Goal: Task Accomplishment & Management: Use online tool/utility

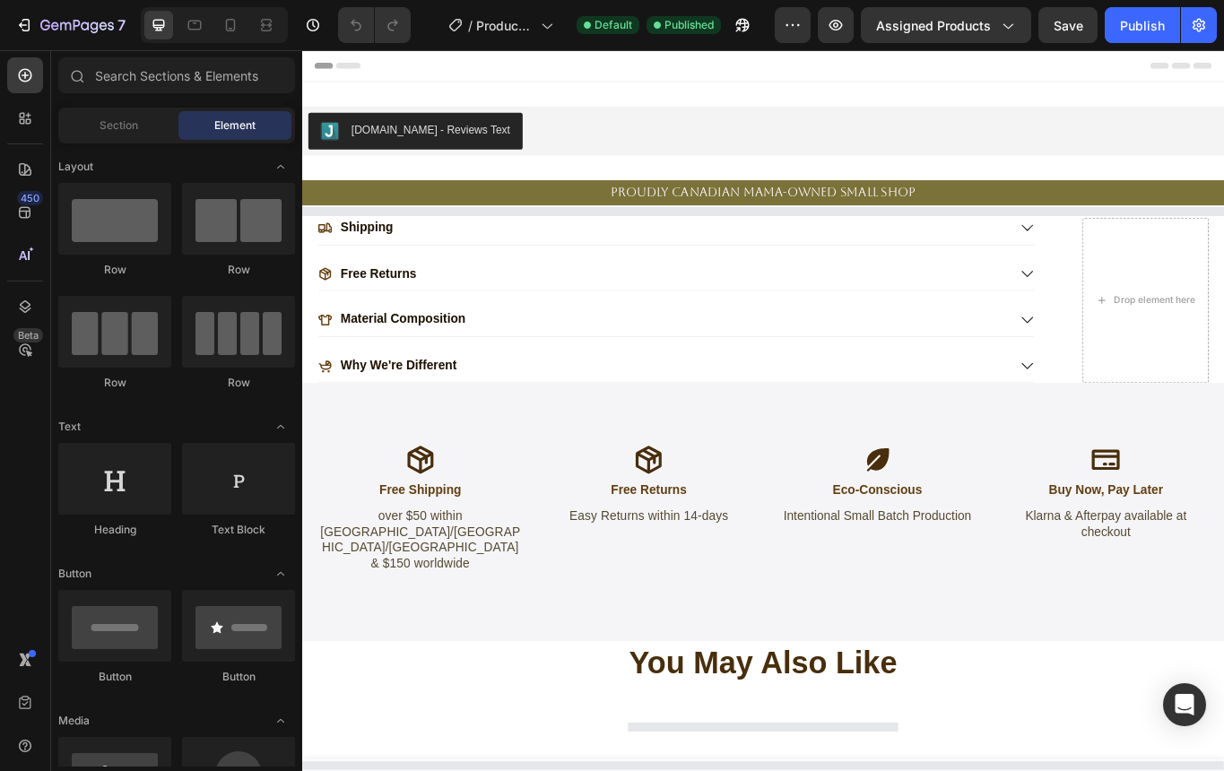
select select "[CREDIT_CARD_NUMBER]"
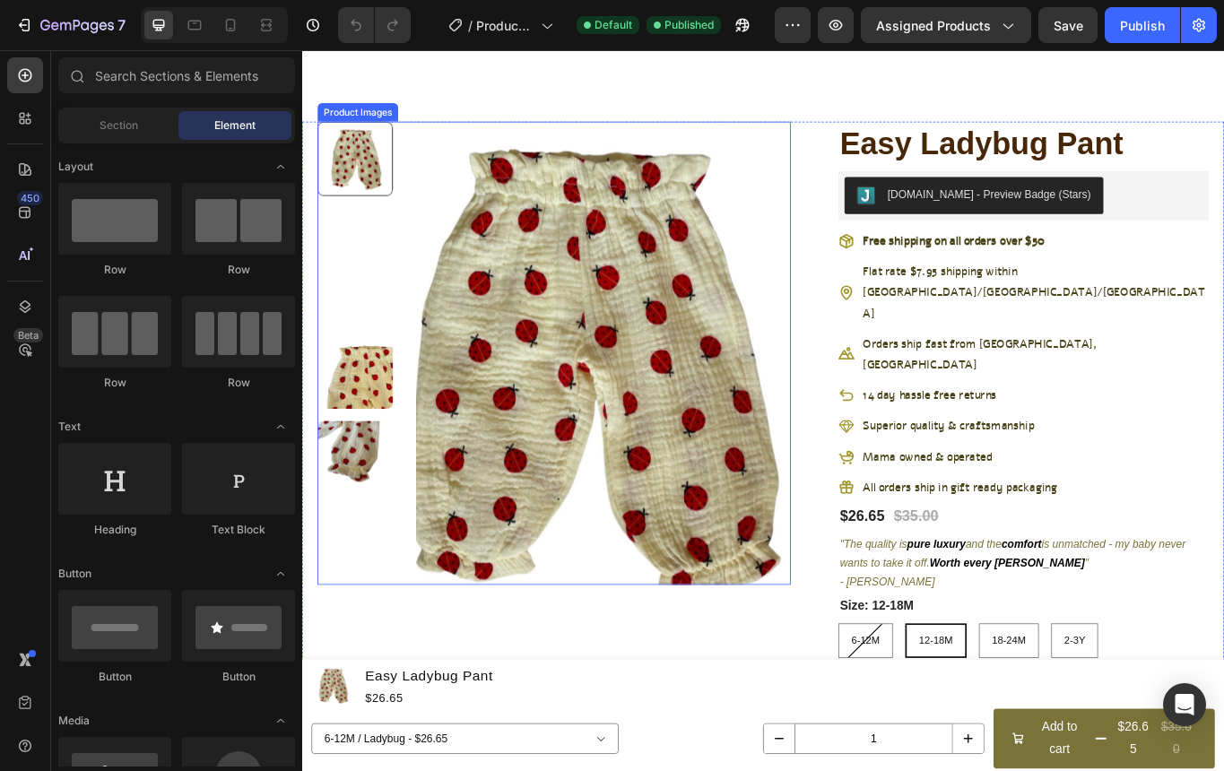
scroll to position [279, 0]
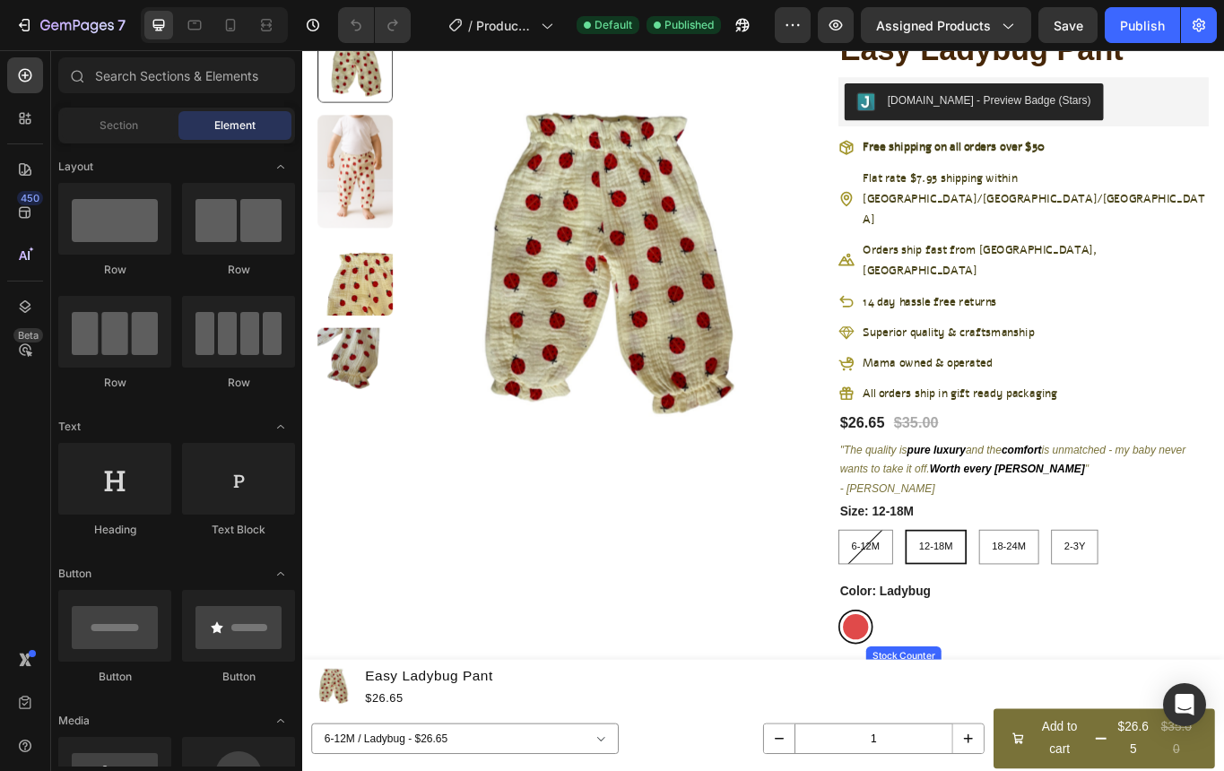
click at [1012, 768] on p "Only 4 left" at bounding box center [990, 777] width 61 height 19
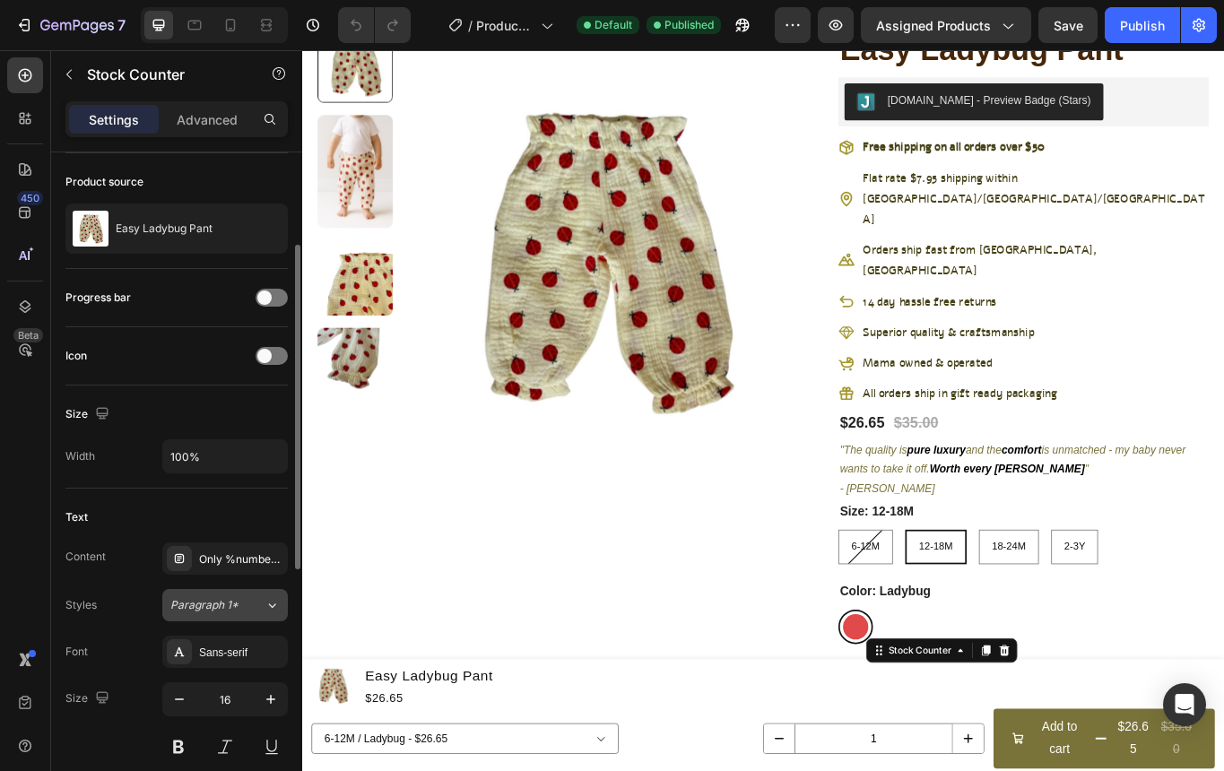
scroll to position [147, 0]
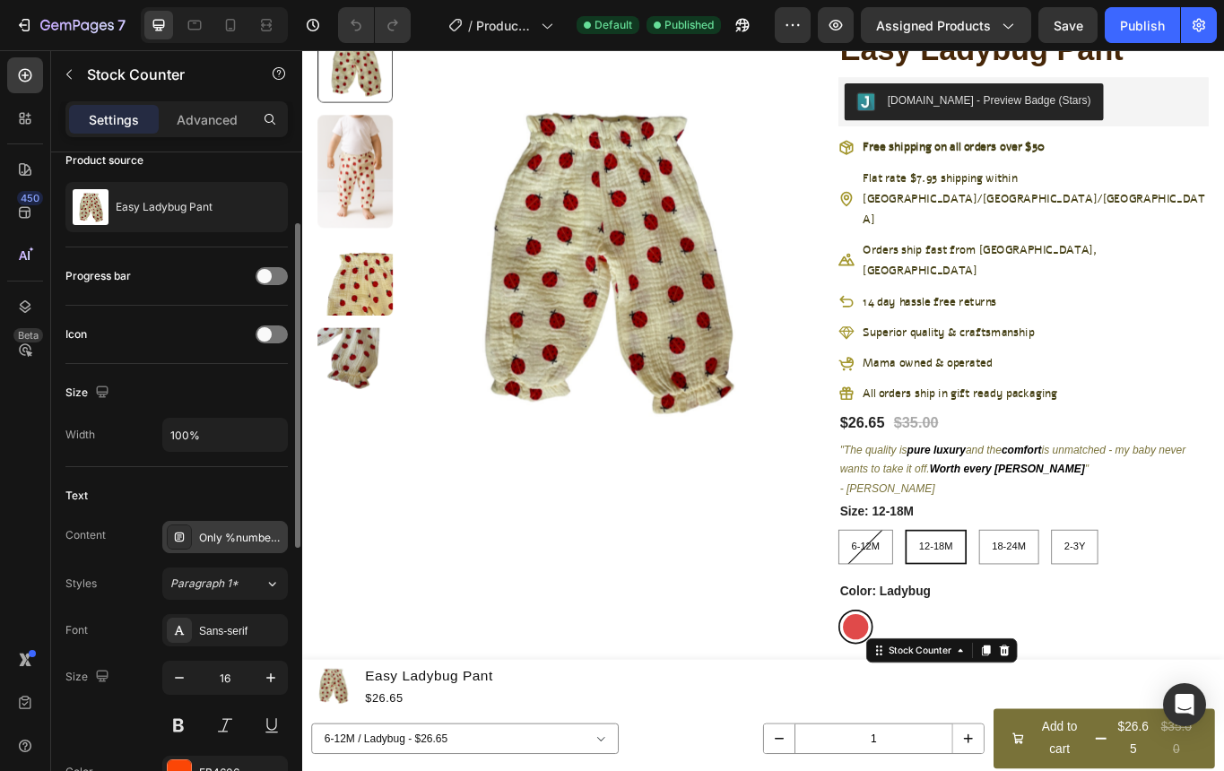
click at [232, 534] on div "Only %number% left" at bounding box center [241, 538] width 84 height 16
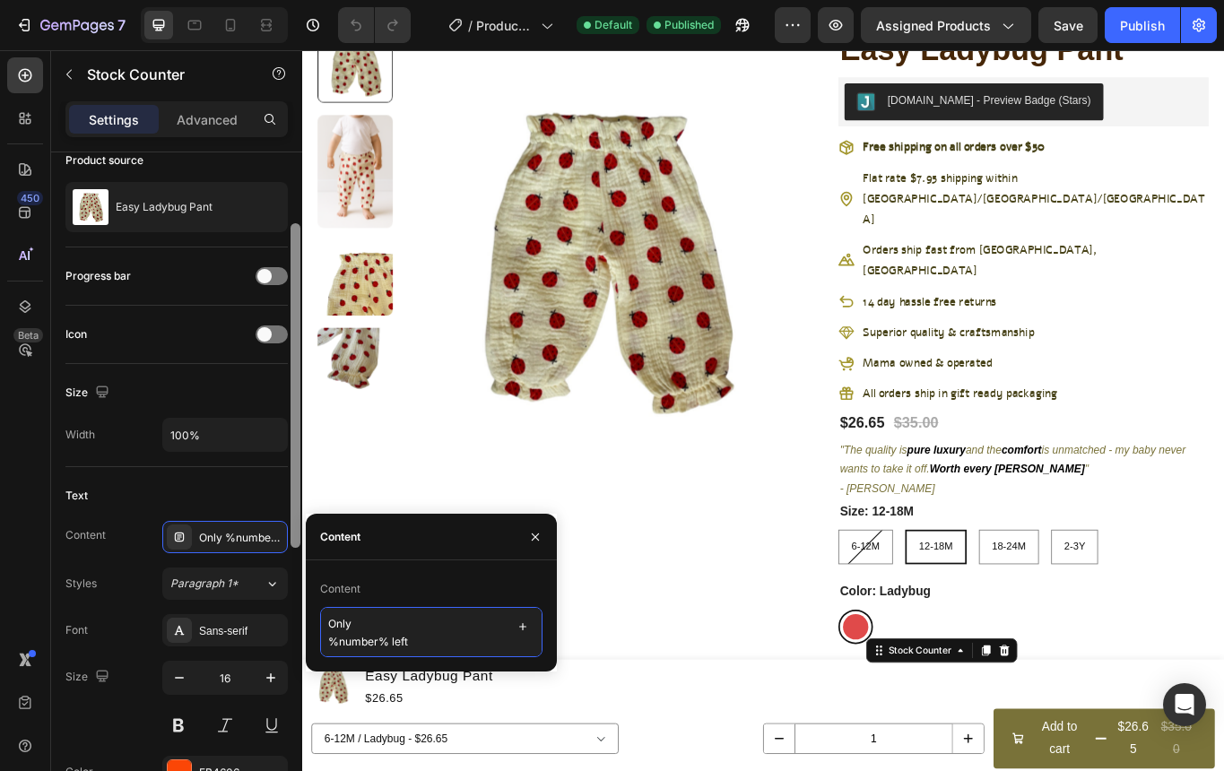
drag, startPoint x: 419, startPoint y: 645, endPoint x: 294, endPoint y: 561, distance: 150.0
click at [293, 561] on div "450 Beta Sections(18) Elements(84) Section Element Hero Section Product Detail …" at bounding box center [151, 410] width 302 height 721
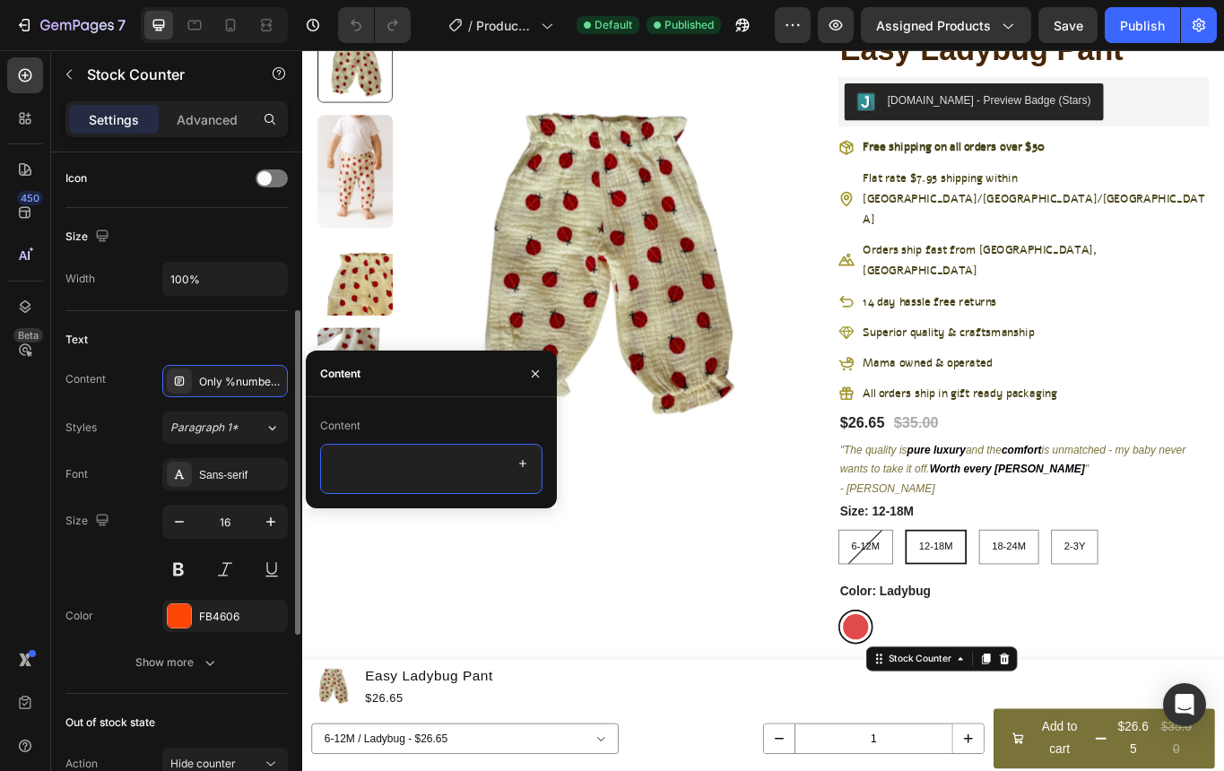
scroll to position [310, 0]
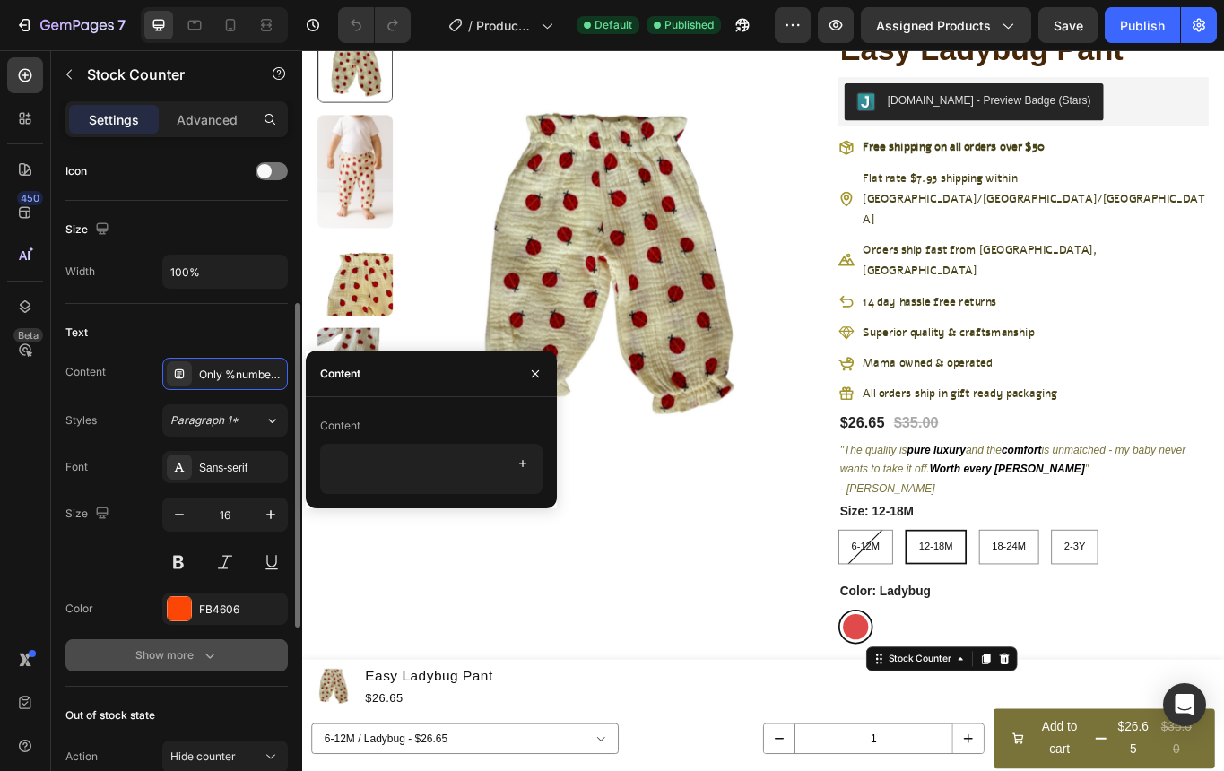
click at [204, 654] on icon "button" at bounding box center [210, 656] width 18 height 18
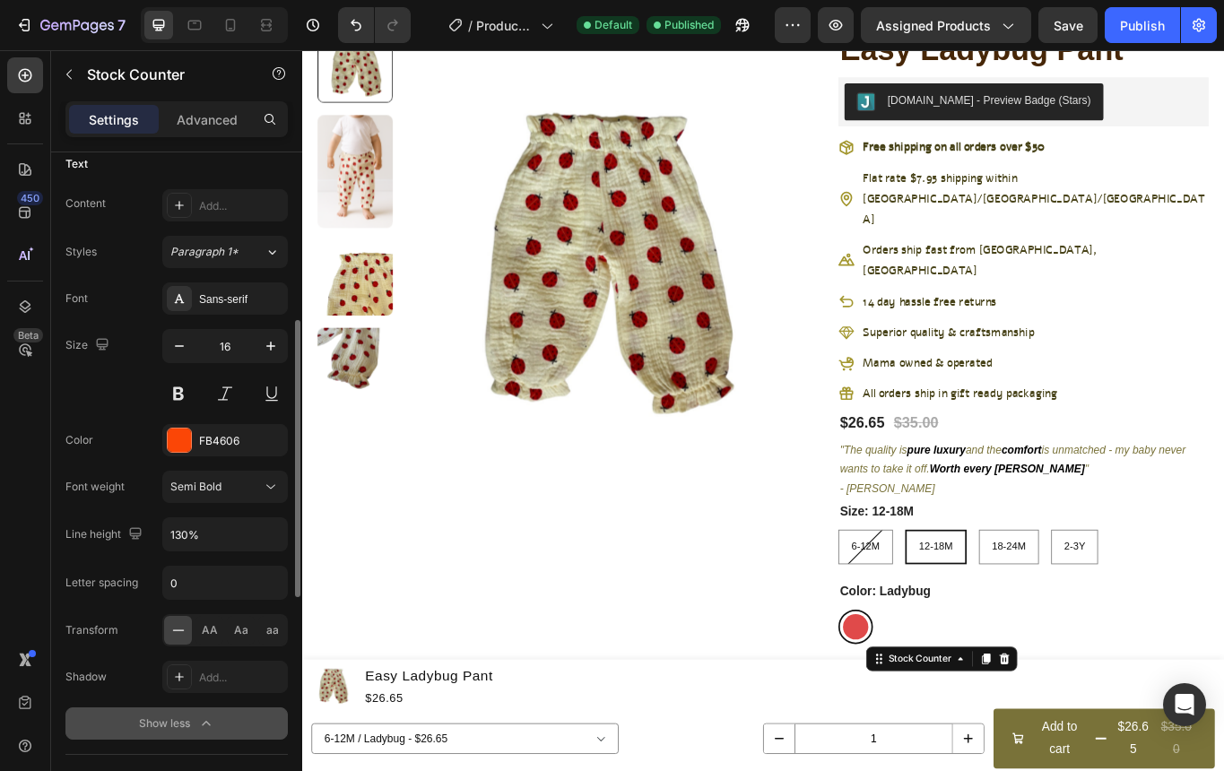
scroll to position [498, 0]
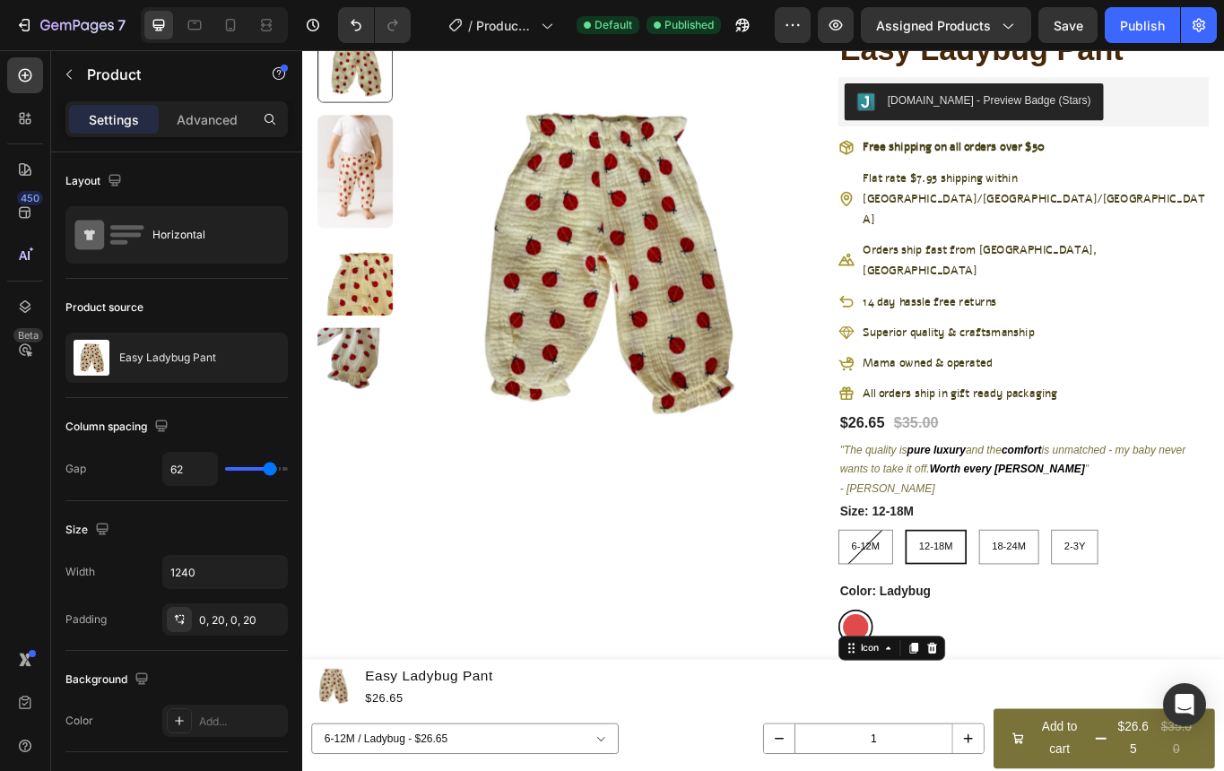
click at [943, 765] on icon at bounding box center [940, 777] width 25 height 25
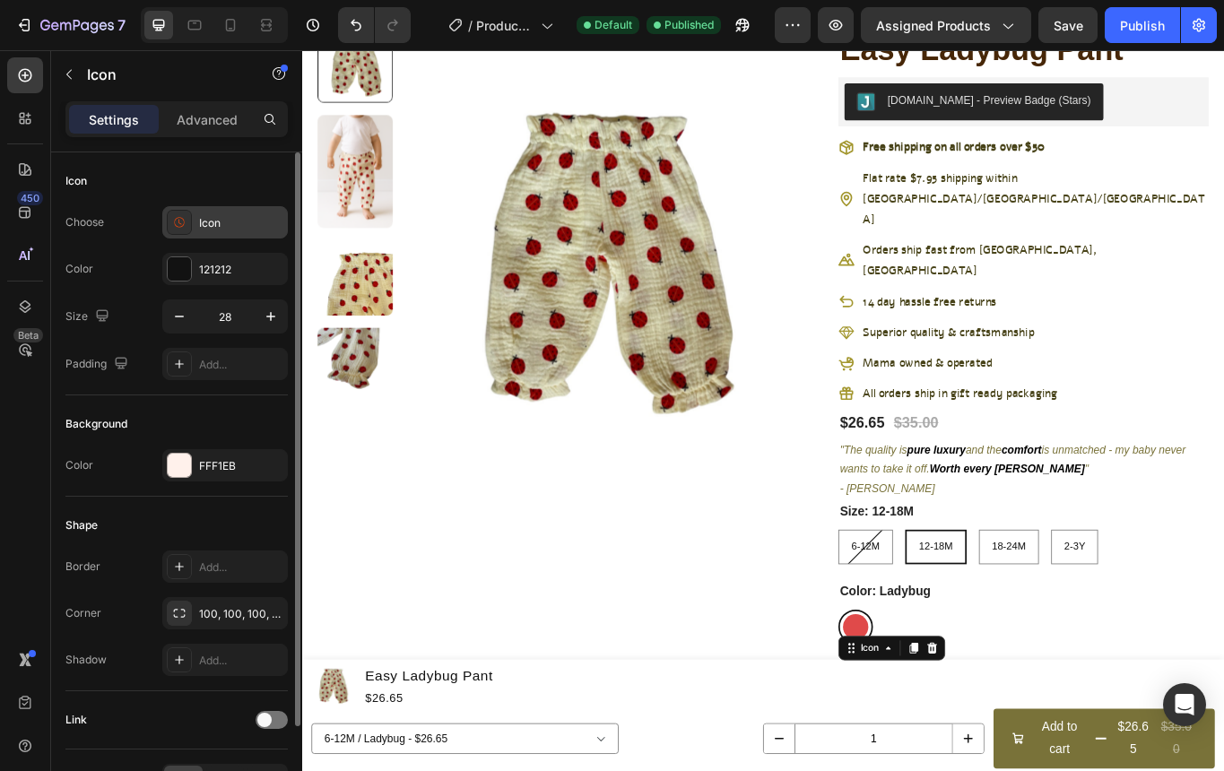
click at [182, 216] on icon at bounding box center [179, 222] width 18 height 18
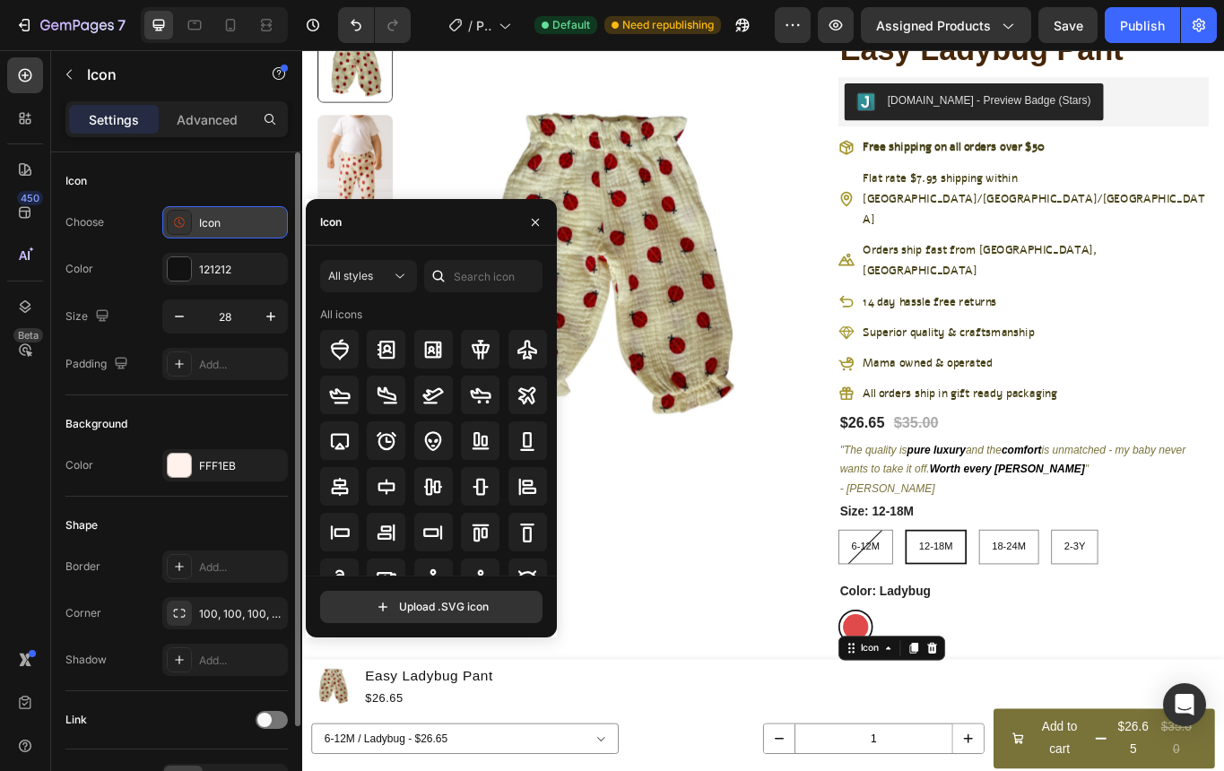
click at [171, 219] on icon at bounding box center [179, 222] width 18 height 18
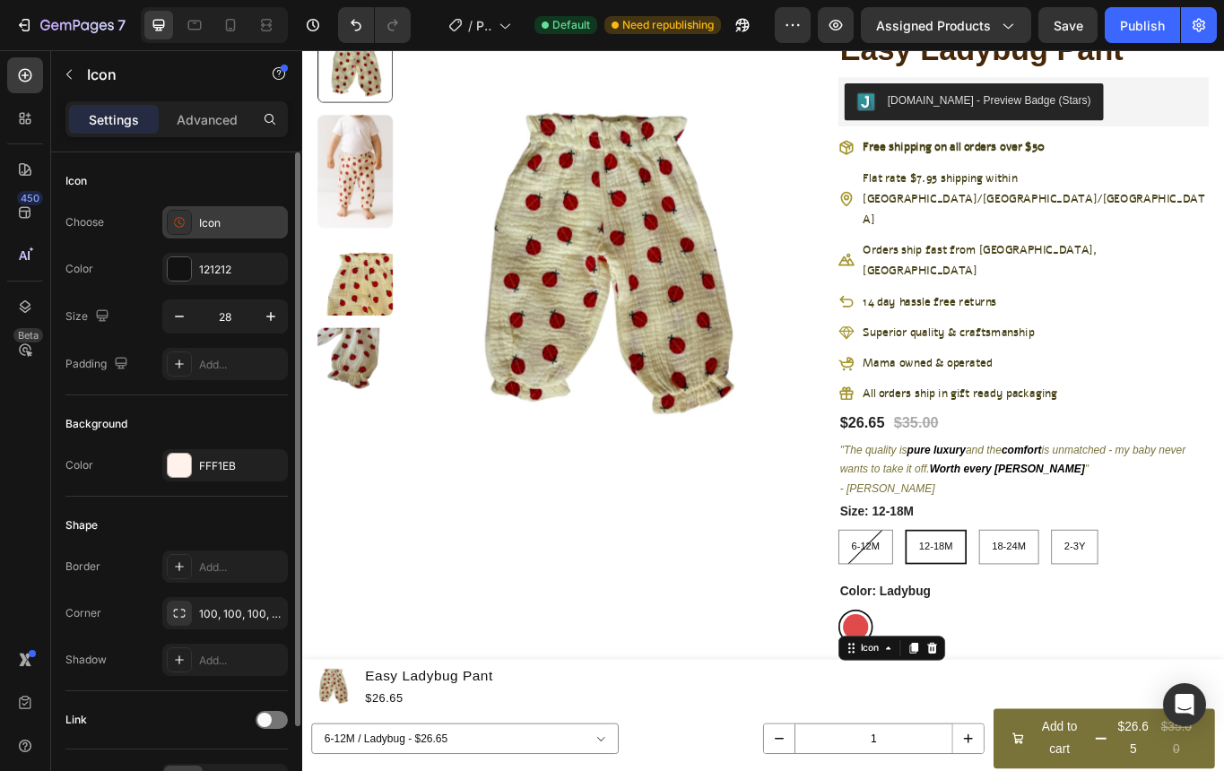
click at [179, 225] on icon at bounding box center [179, 222] width 18 height 18
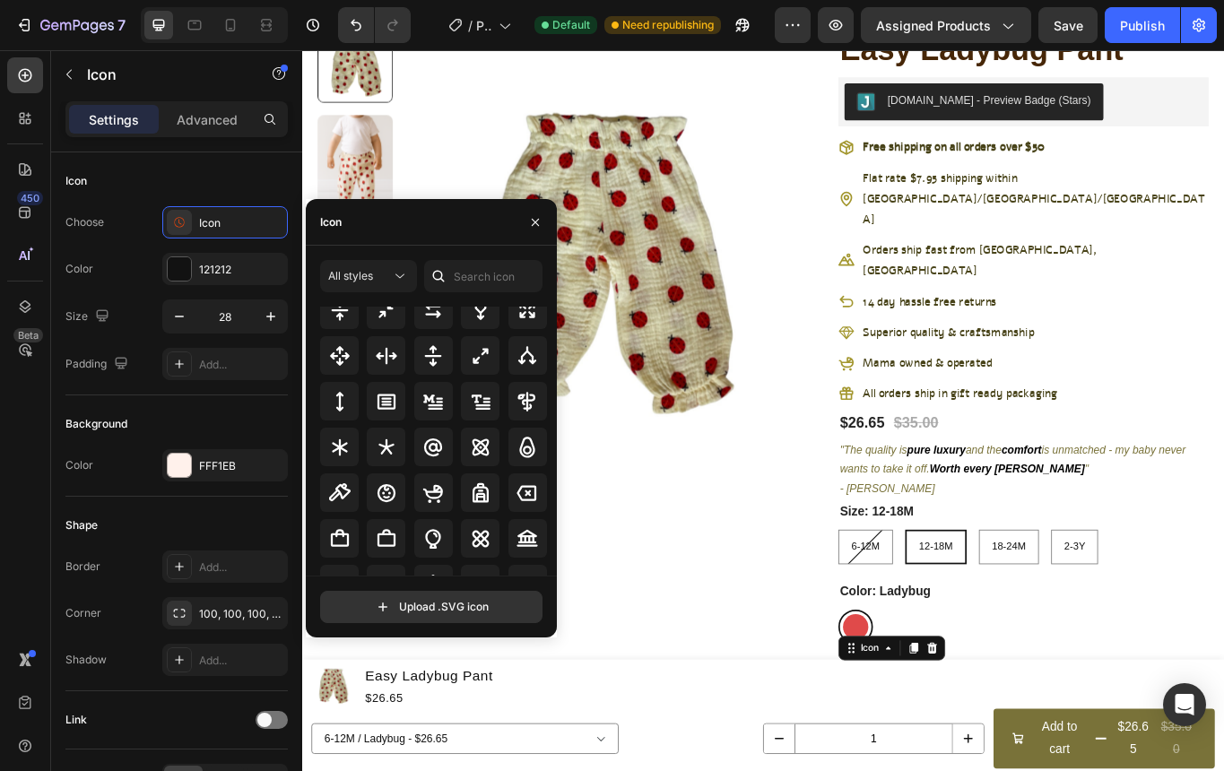
scroll to position [1027, 0]
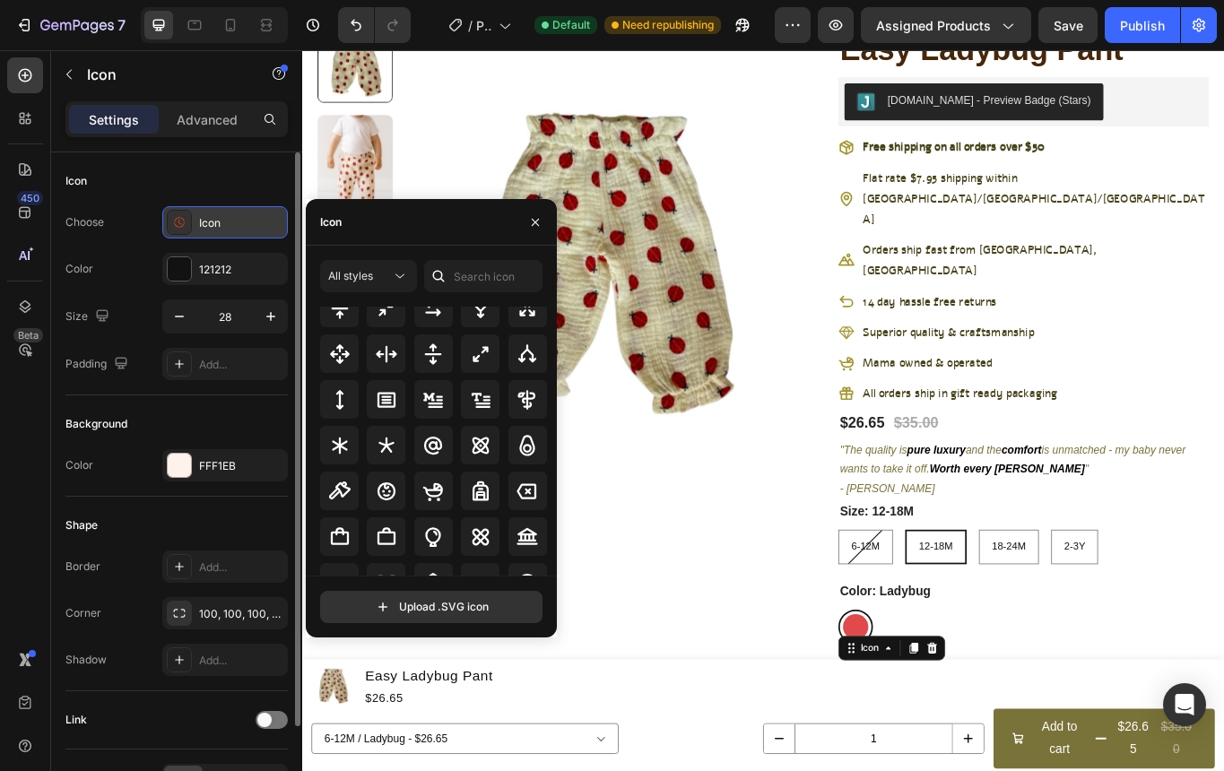
click at [179, 217] on icon at bounding box center [179, 222] width 18 height 18
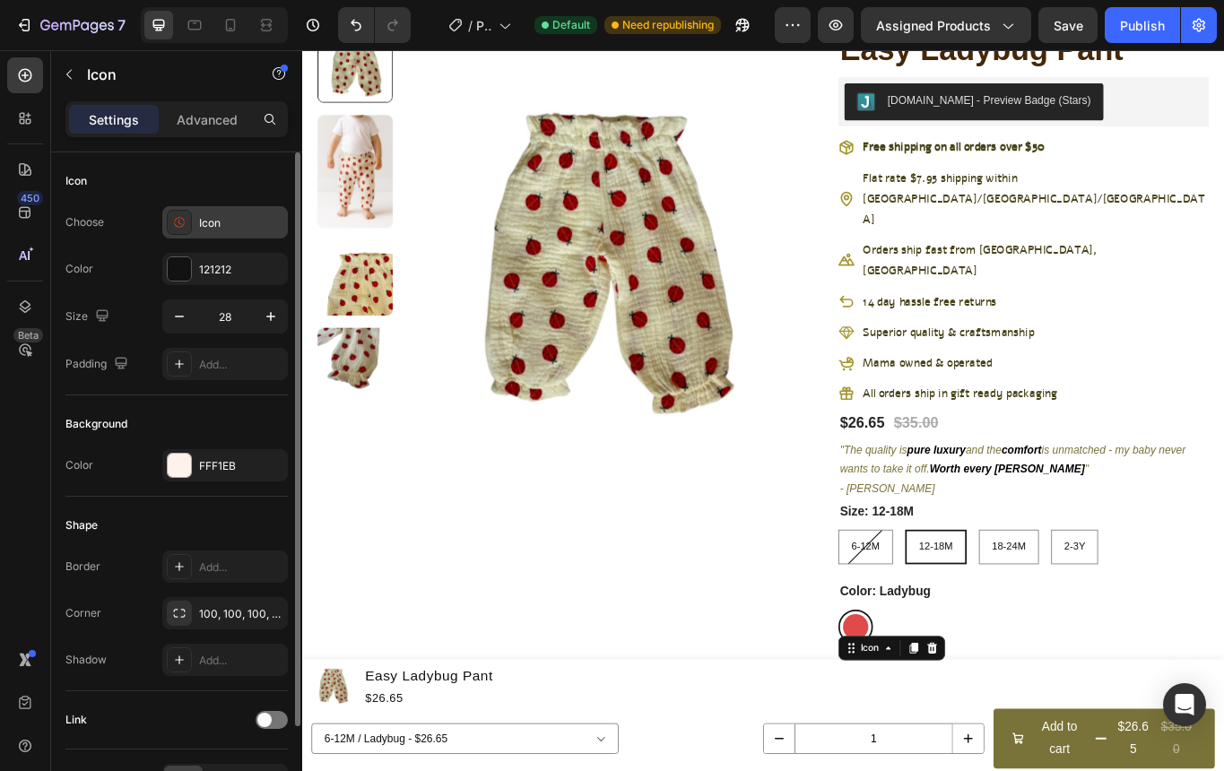
click at [179, 217] on icon at bounding box center [179, 222] width 10 height 10
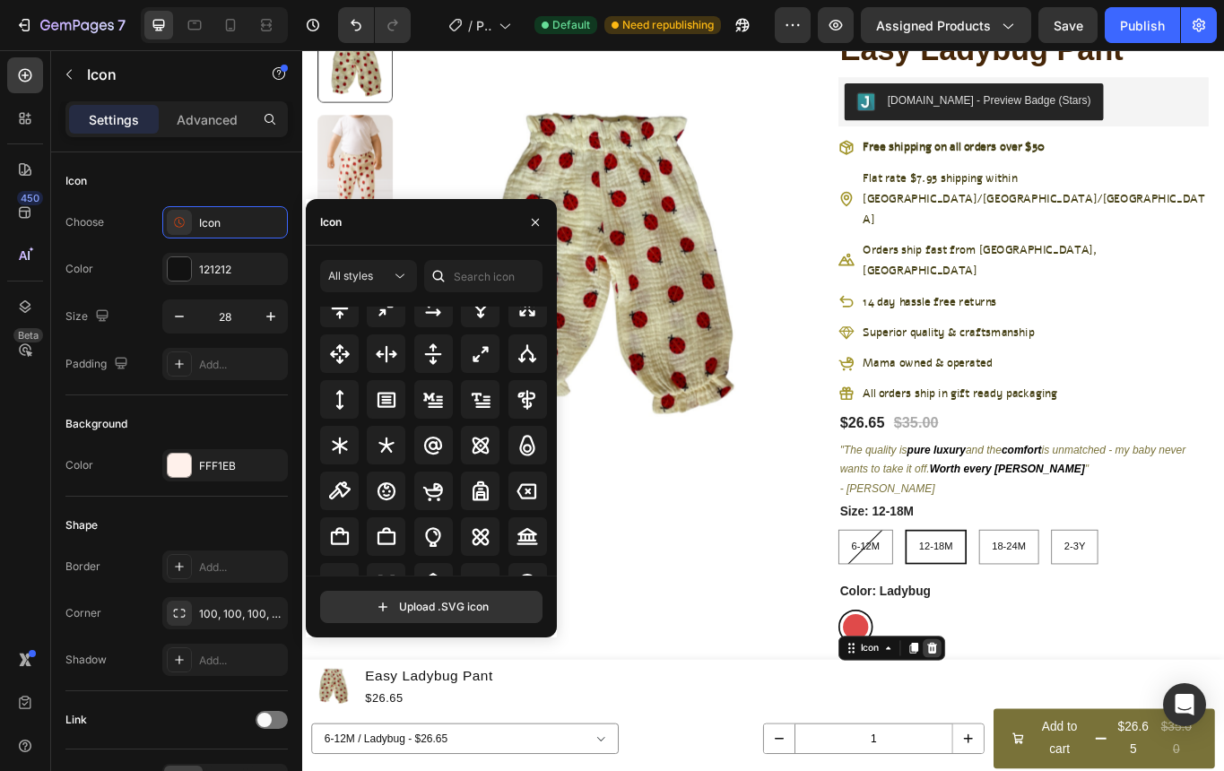
click at [1039, 741] on icon at bounding box center [1037, 748] width 14 height 14
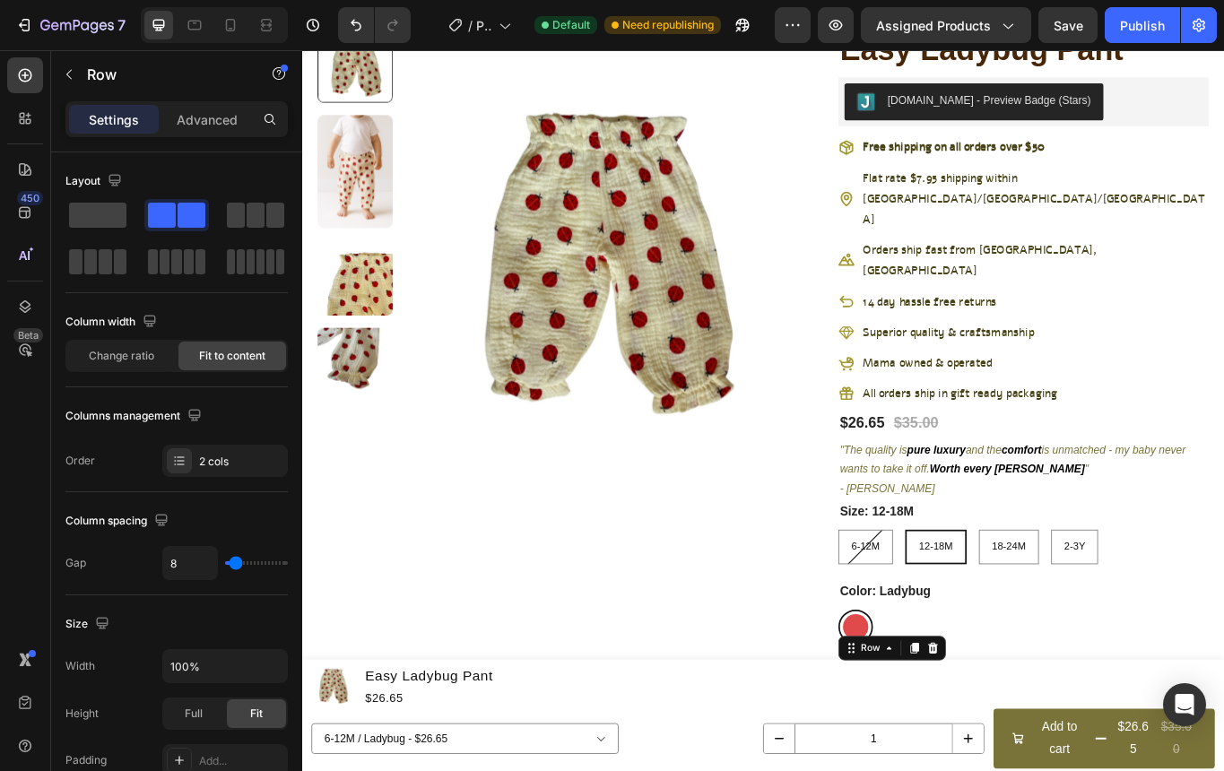
click at [1044, 741] on icon at bounding box center [1038, 748] width 14 height 14
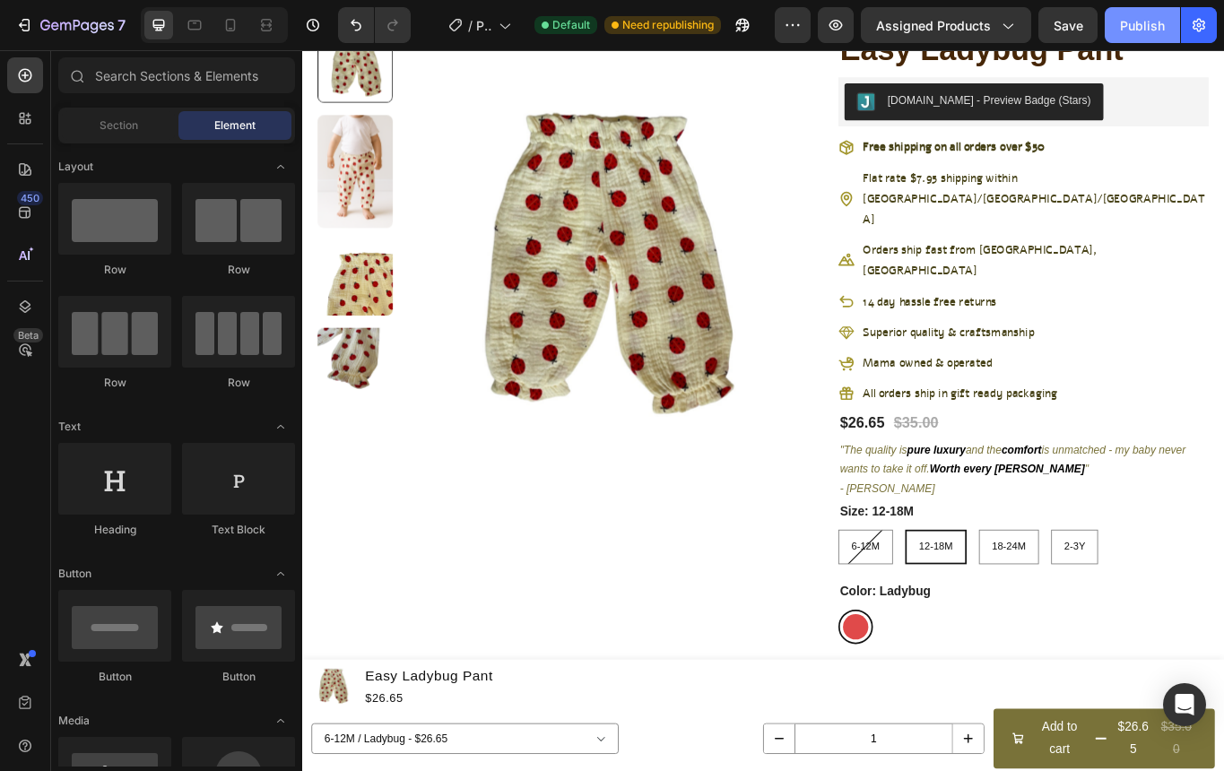
click at [1146, 23] on div "Publish" at bounding box center [1142, 25] width 45 height 19
